Goal: Contribute content: Add original content to the website for others to see

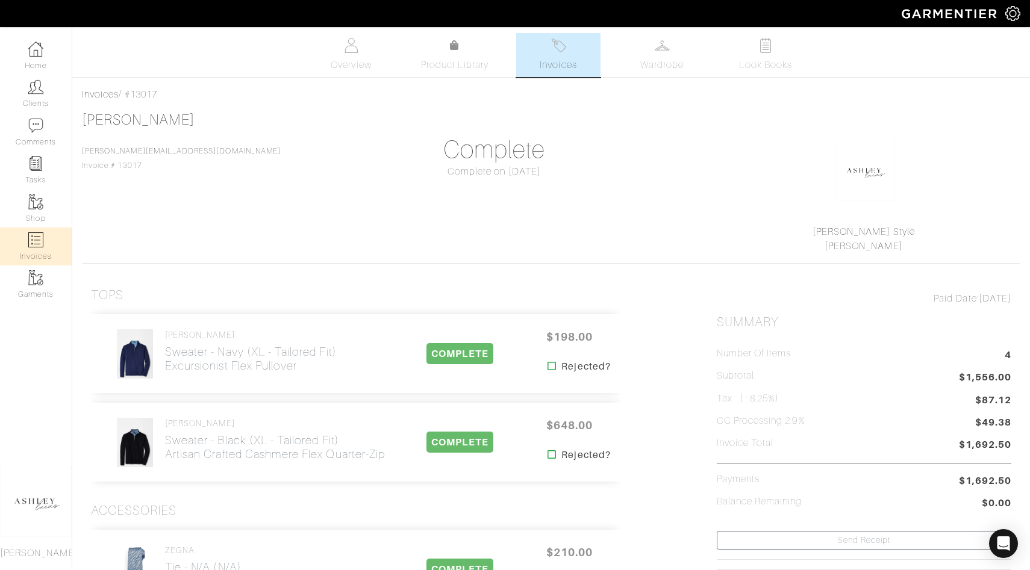
click at [32, 236] on img at bounding box center [35, 239] width 15 height 15
select select
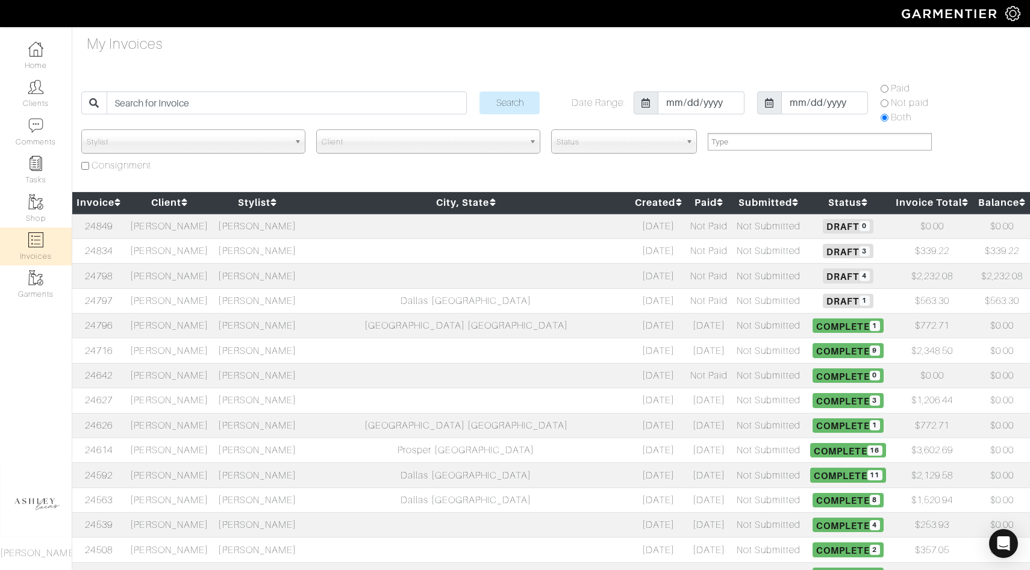
click at [823, 250] on span "Draft 3" at bounding box center [848, 251] width 50 height 14
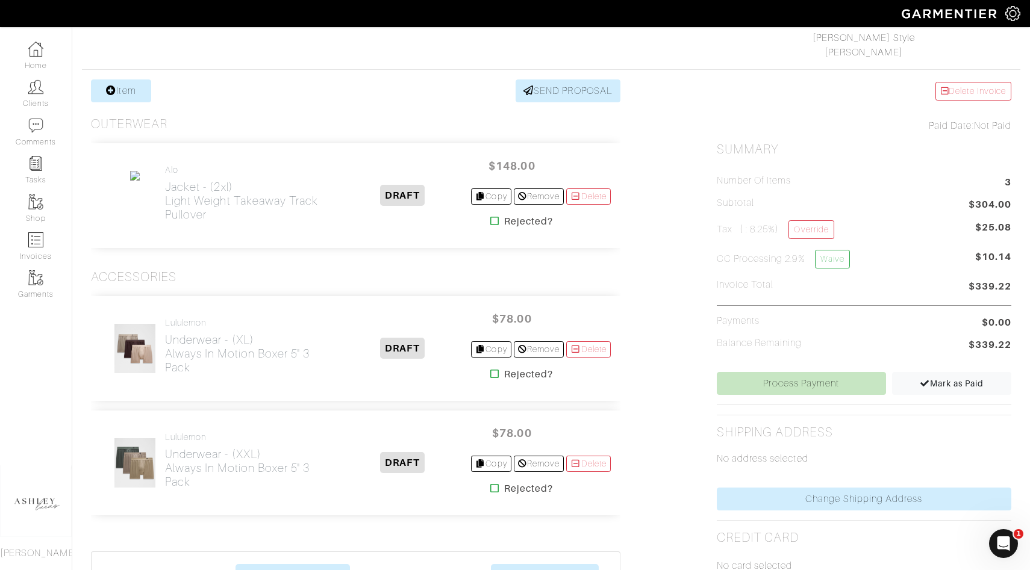
scroll to position [289, 0]
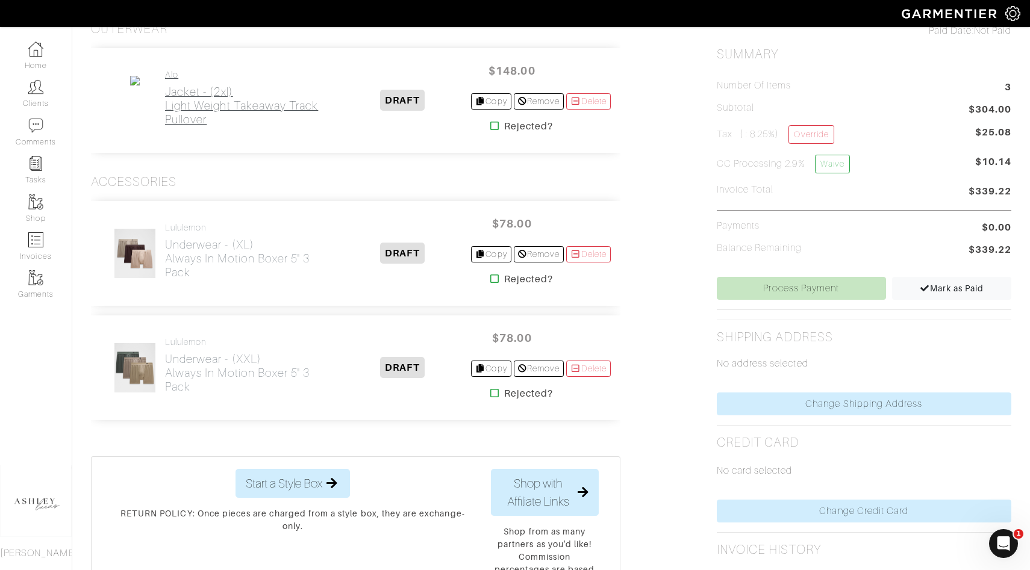
click at [229, 98] on h2 "Jacket - (2xl) Light Weight Takeaway Track Pullover" at bounding box center [249, 106] width 169 height 42
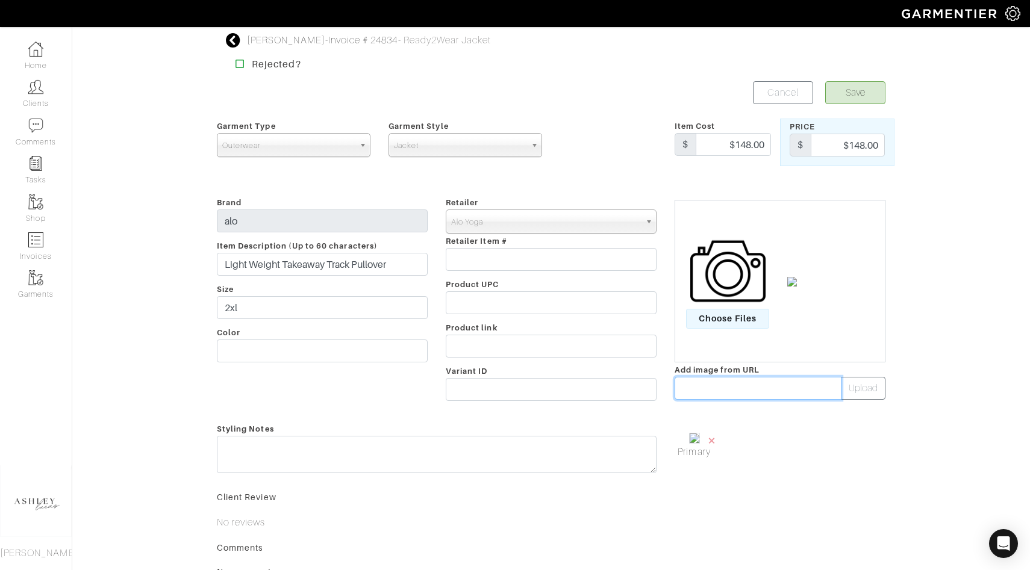
click at [749, 385] on input "text" at bounding box center [757, 388] width 167 height 23
paste input "https://cdn.shopify.com/s/files/1/2185/2813/files/M3259R_06465_b1_s1_a4_m253_75…"
type input "https://cdn.shopify.com/s/files/1/2185/2813/files/M3259R_06465_b1_s1_a4_m253_75…"
click at [872, 384] on button "Upload" at bounding box center [863, 388] width 45 height 23
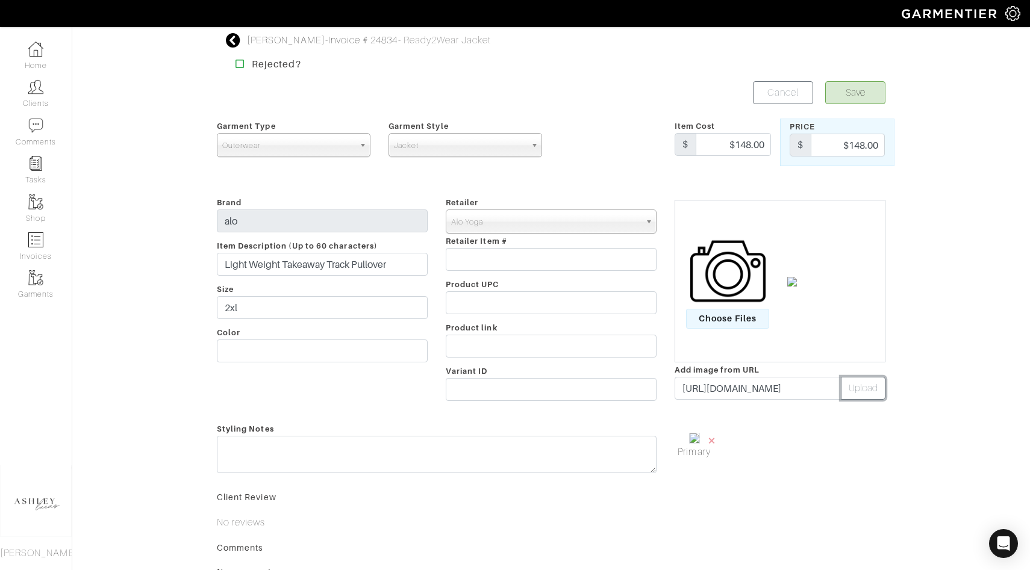
scroll to position [0, 0]
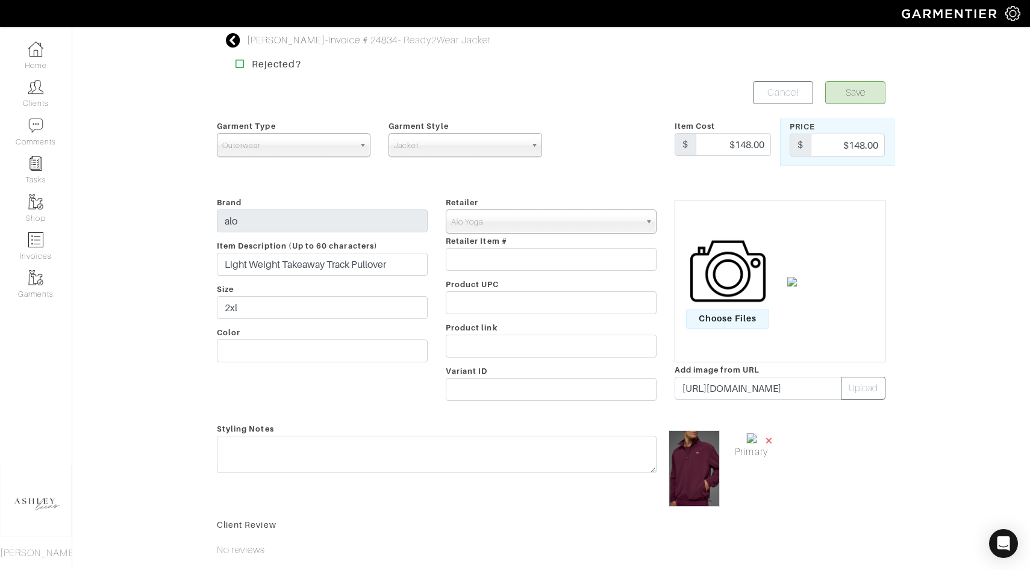
click at [769, 438] on span "×" at bounding box center [769, 440] width 10 height 16
click at [833, 93] on button "Save" at bounding box center [855, 92] width 60 height 23
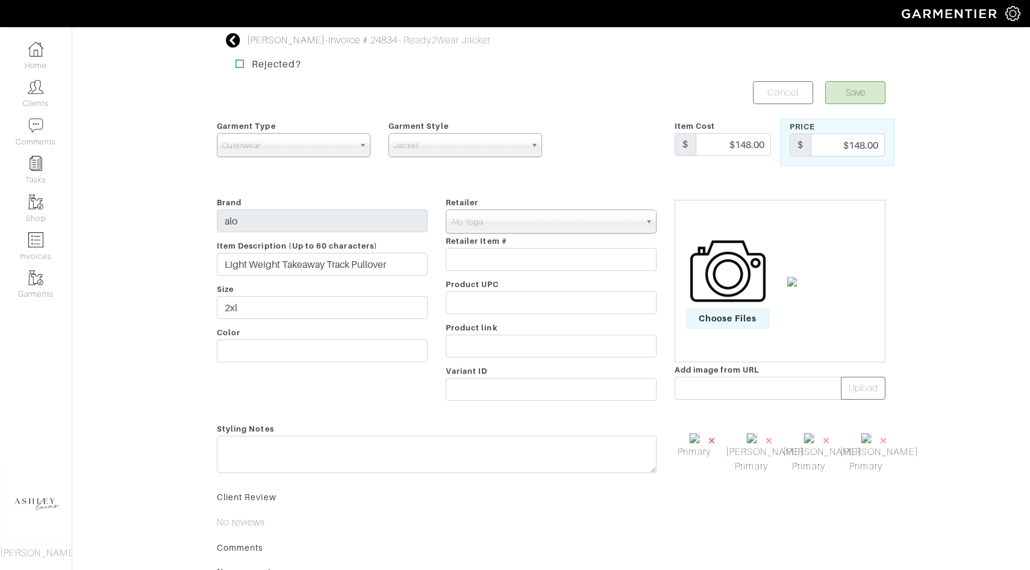
click at [710, 444] on span "×" at bounding box center [712, 440] width 10 height 16
click at [820, 390] on input "text" at bounding box center [757, 388] width 167 height 23
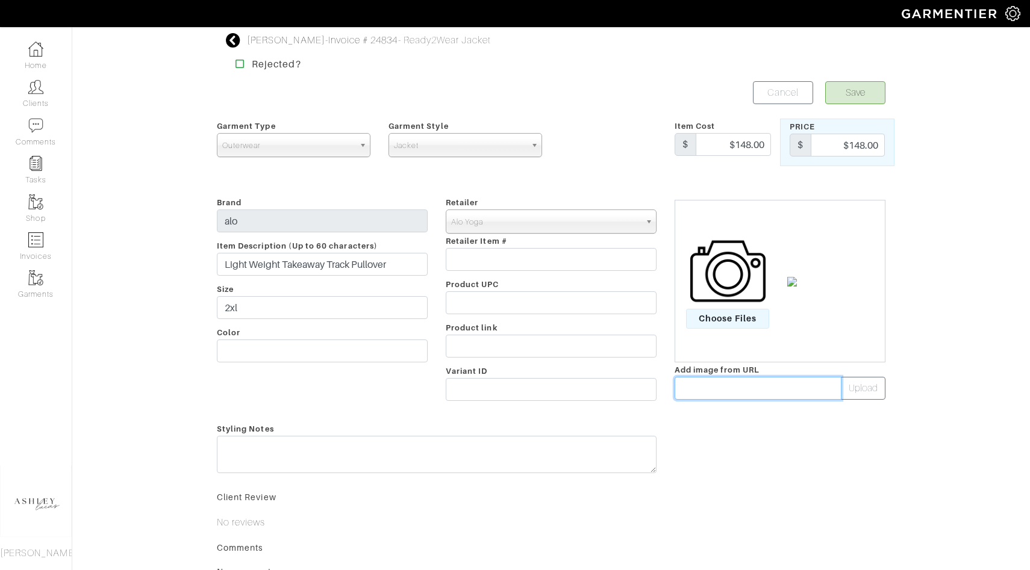
click at [820, 390] on input "text" at bounding box center [757, 388] width 167 height 23
type input "https://cdn.shopify.com/s/files/1/2185/2813/files/M3259R_06465_b1_s1_a4_m253_75…"
paste input "https://cdn.shopify.com/s/files/1/2185/2813/files/M3259R_06465_b1_s1_a4_m253_15…"
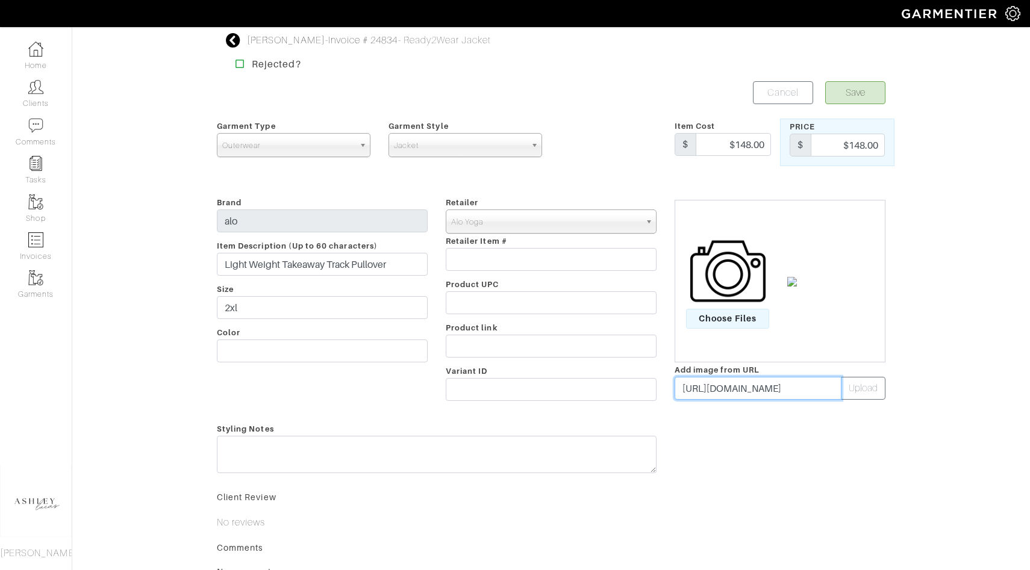
scroll to position [0, 324]
type input "https://cdn.shopify.com/s/files/1/2185/2813/files/M3259R_06465_b1_s1_a4_m253_15…"
click at [866, 394] on button "Upload" at bounding box center [863, 388] width 45 height 23
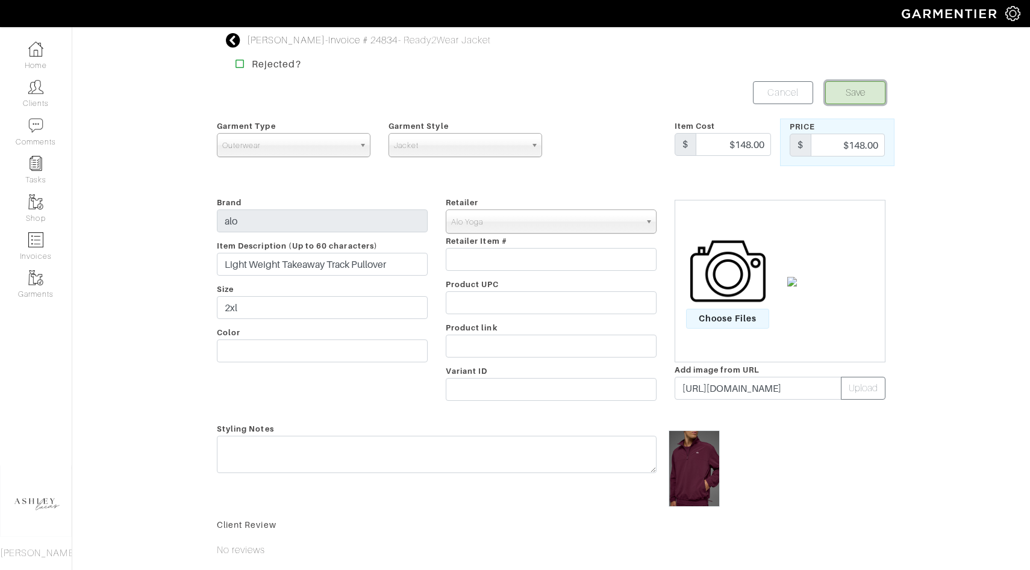
click at [862, 90] on button "Save" at bounding box center [855, 92] width 60 height 23
click at [655, 483] on div "Styling Notes" at bounding box center [437, 465] width 458 height 86
click at [692, 452] on img at bounding box center [693, 469] width 51 height 76
click at [714, 434] on img at bounding box center [693, 469] width 51 height 76
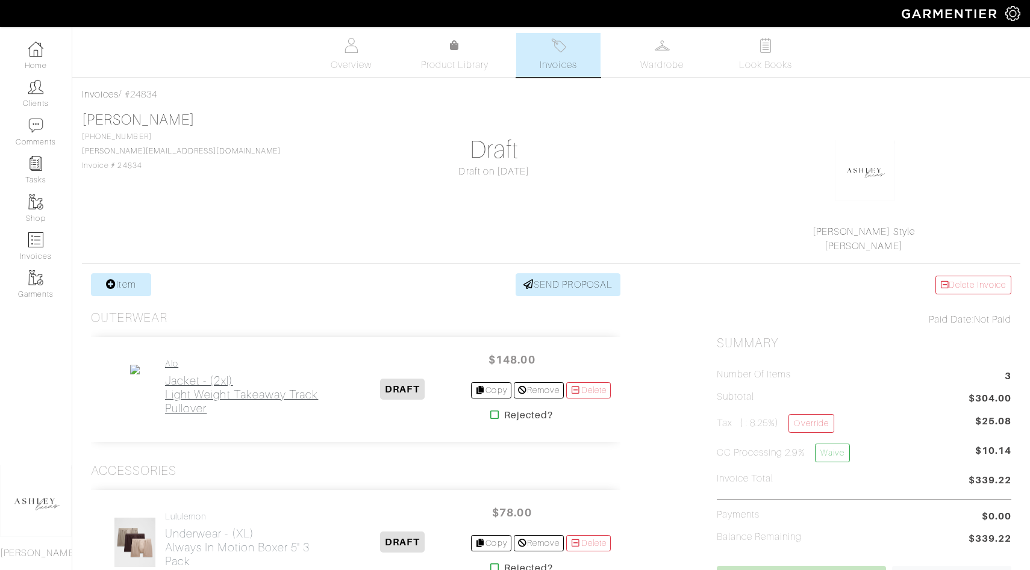
click at [234, 397] on h2 "Jacket - (2xl) Light Weight Takeaway Track Pullover" at bounding box center [249, 395] width 169 height 42
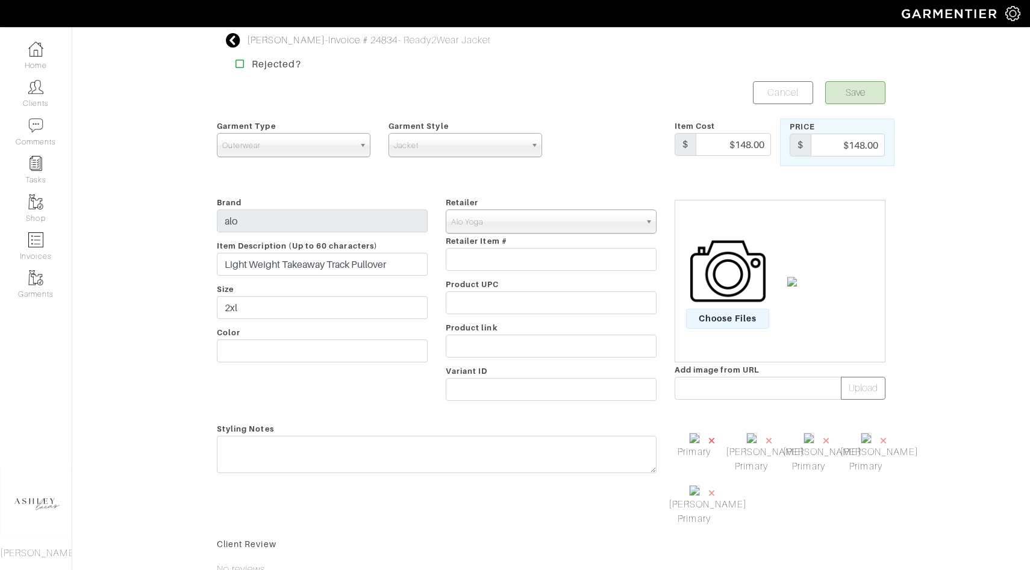
click at [710, 441] on span "×" at bounding box center [712, 440] width 10 height 16
click at [764, 441] on span "×" at bounding box center [769, 440] width 10 height 16
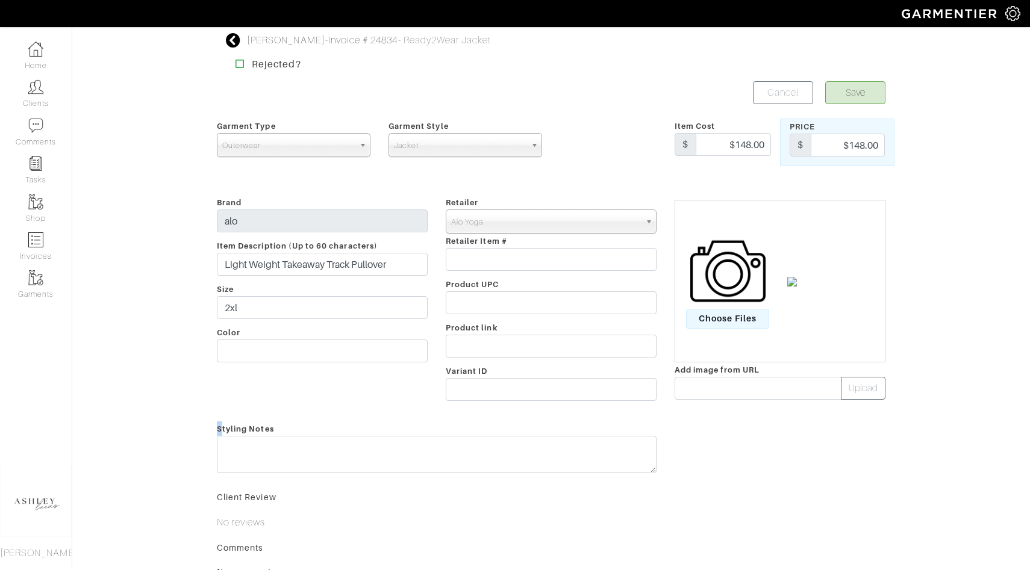
click at [710, 441] on div at bounding box center [779, 451] width 229 height 58
click at [732, 294] on img at bounding box center [727, 271] width 75 height 75
click at [0, 0] on input "Choose Files" at bounding box center [0, 0] width 0 height 0
click at [958, 235] on div "Billy Liucci - Invoice # 24834 - Ready2Wear Jacket Rejected? Save Cancel Garmen…" at bounding box center [515, 365] width 1030 height 664
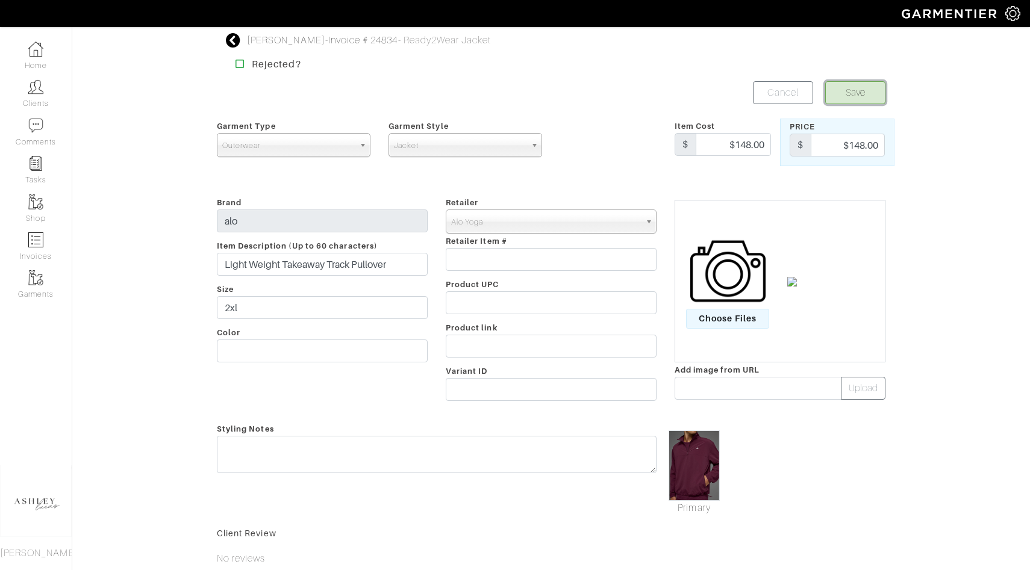
click at [873, 88] on button "Save" at bounding box center [855, 92] width 60 height 23
